Goal: Check status

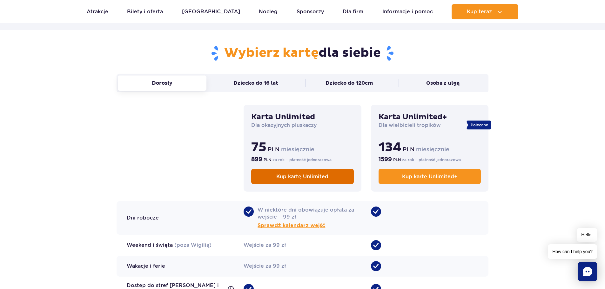
scroll to position [444, 0]
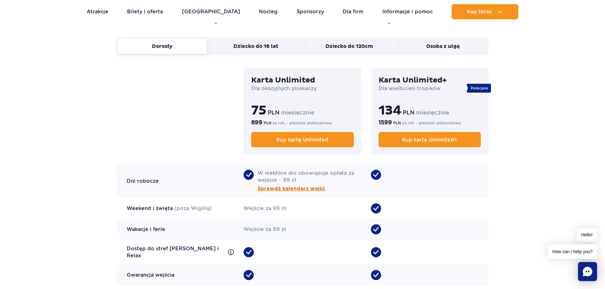
click at [298, 185] on span "Sprawdź kalendarz wejść" at bounding box center [291, 189] width 68 height 8
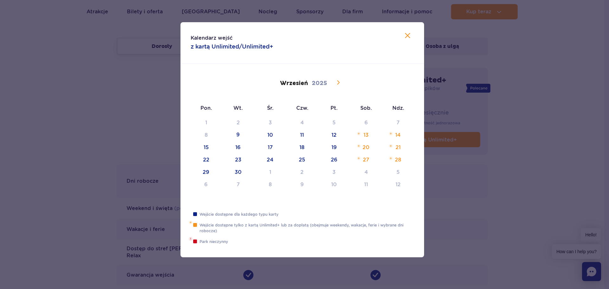
click at [339, 78] on span at bounding box center [338, 82] width 11 height 11
drag, startPoint x: 200, startPoint y: 147, endPoint x: 210, endPoint y: 148, distance: 10.2
click at [210, 148] on div "27 28 29 30 31 1 2 3 4 5 6 7 8 9 10 11 12 13 14 15 16 17 18 19 20 21 22 23 24 2…" at bounding box center [302, 156] width 224 height 74
click at [341, 80] on icon at bounding box center [339, 83] width 8 height 8
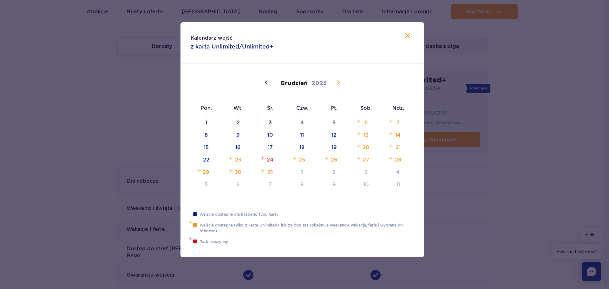
click at [341, 80] on icon at bounding box center [339, 83] width 8 height 8
click at [271, 82] on span at bounding box center [266, 82] width 11 height 11
click at [337, 81] on icon at bounding box center [339, 83] width 8 height 8
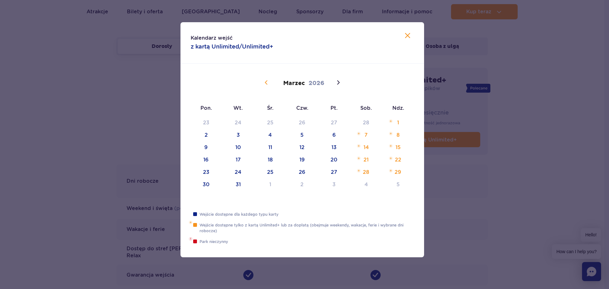
click at [264, 84] on icon at bounding box center [267, 83] width 8 height 8
click at [127, 118] on div at bounding box center [304, 144] width 609 height 289
type input "2025"
